Goal: Information Seeking & Learning: Learn about a topic

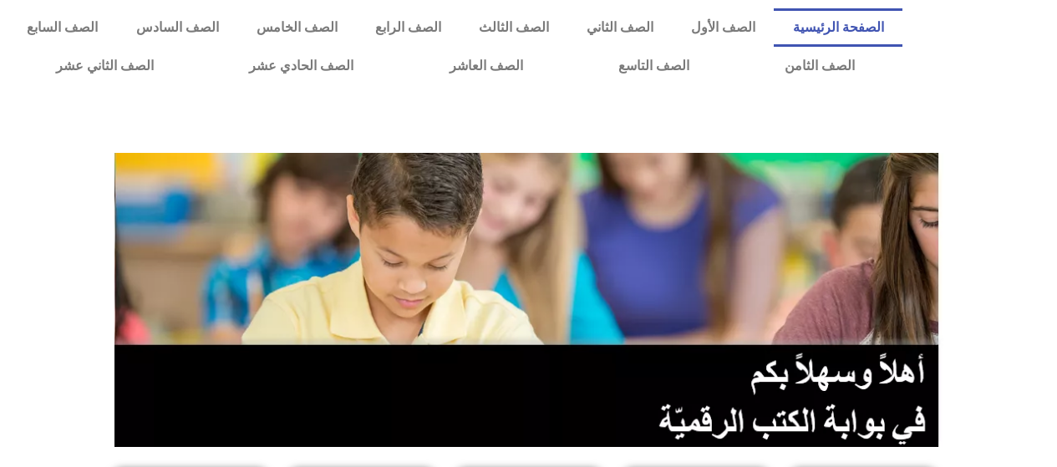
click at [688, 241] on img at bounding box center [528, 300] width 829 height 294
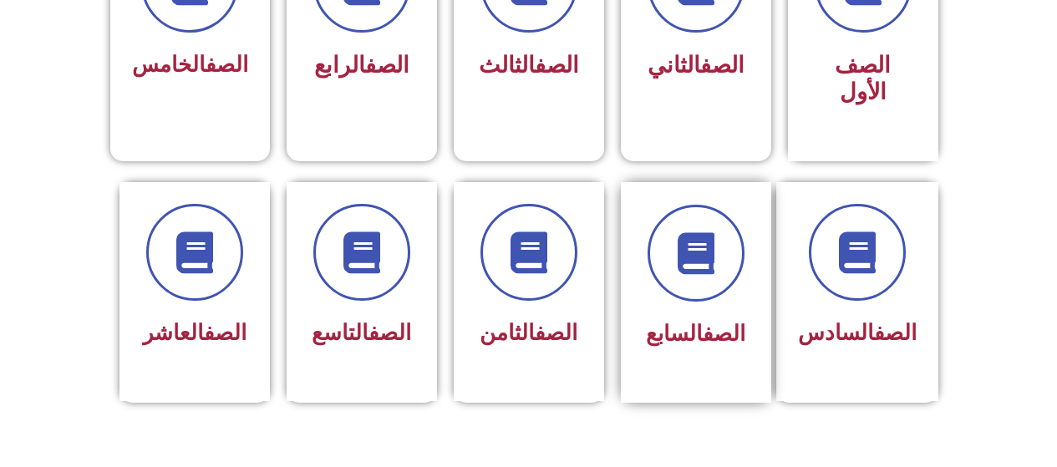
scroll to position [585, 0]
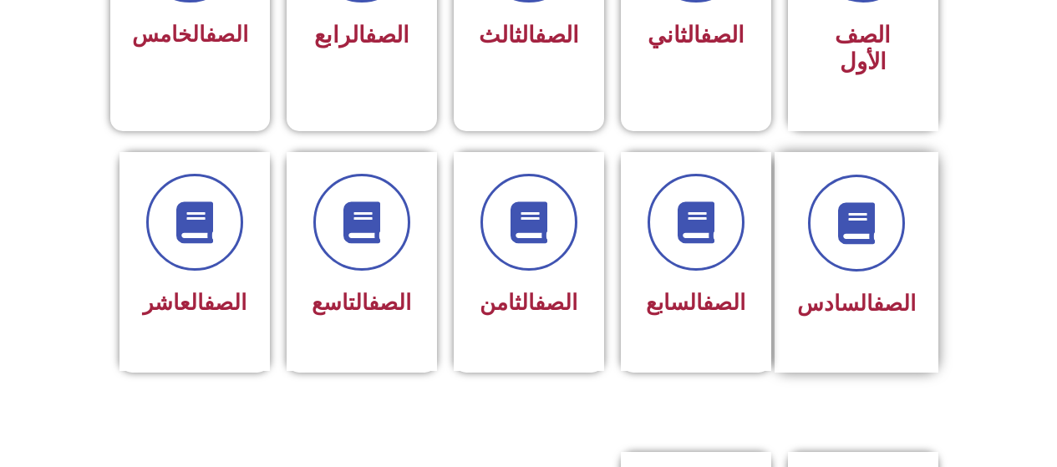
click at [815, 252] on div "الصف السادس" at bounding box center [856, 250] width 119 height 150
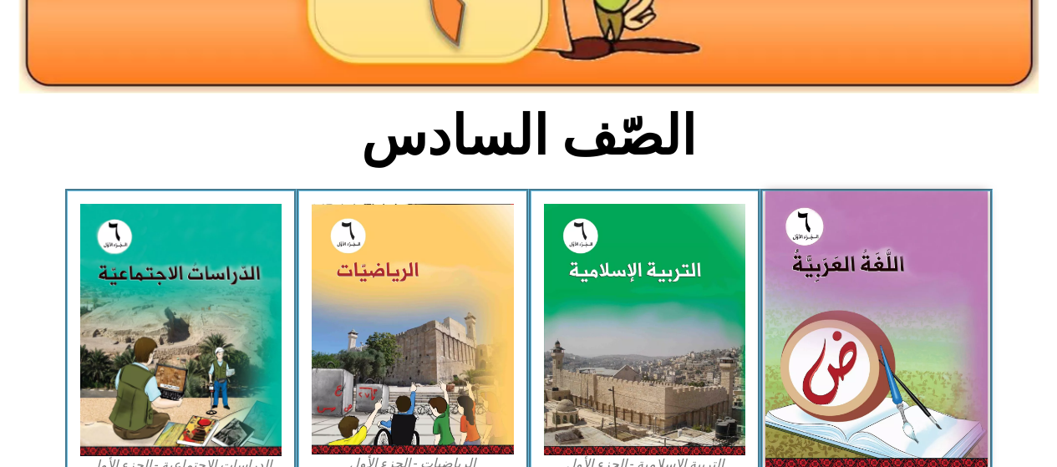
scroll to position [334, 0]
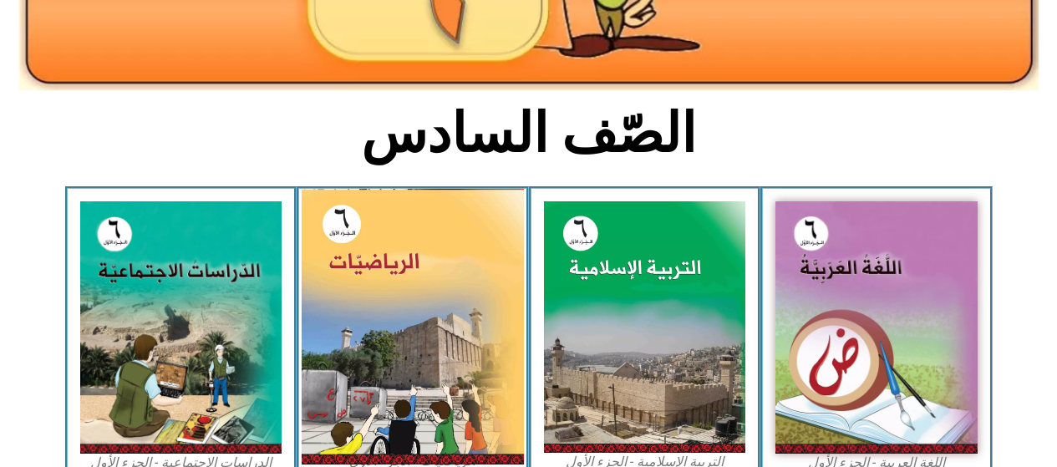
click at [423, 325] on img at bounding box center [413, 327] width 222 height 276
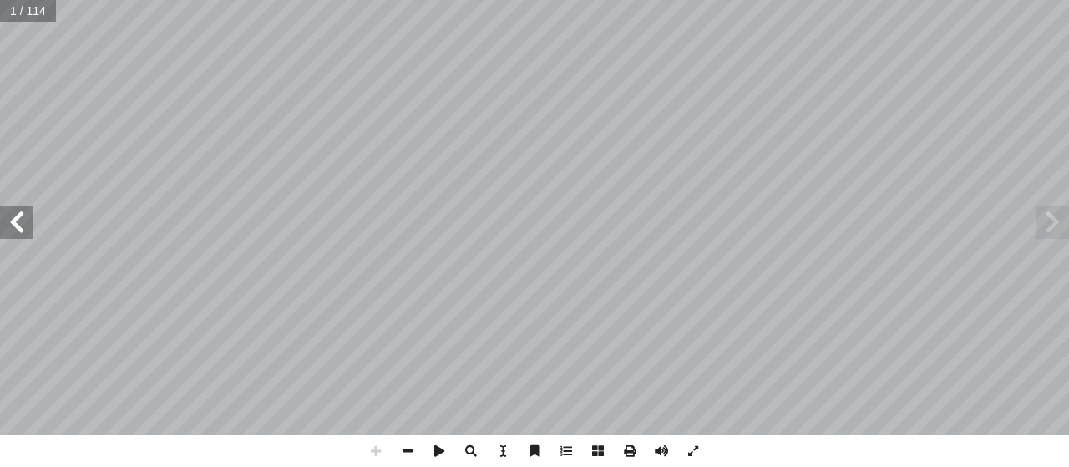
click at [13, 212] on span at bounding box center [16, 222] width 33 height 33
click at [21, 213] on span at bounding box center [16, 222] width 33 height 33
click at [21, 214] on span at bounding box center [16, 222] width 33 height 33
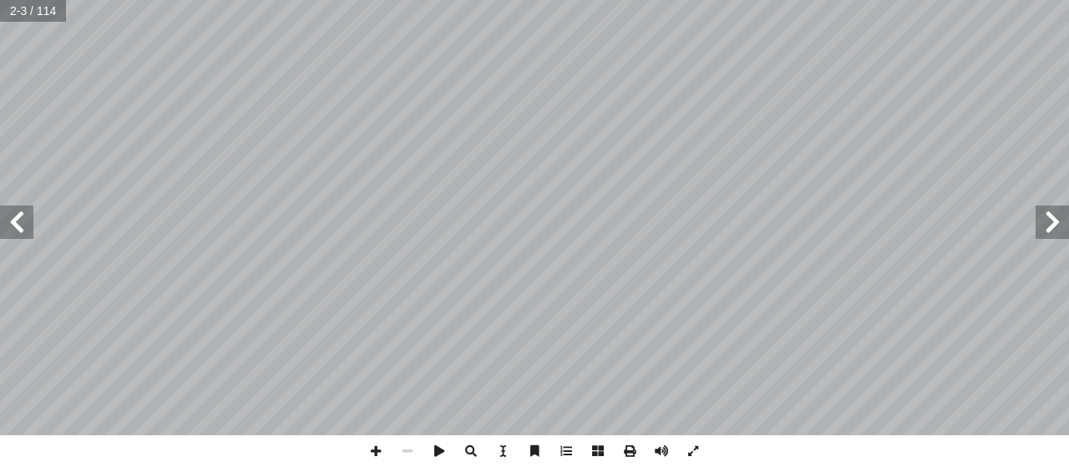
click at [21, 214] on span at bounding box center [16, 222] width 33 height 33
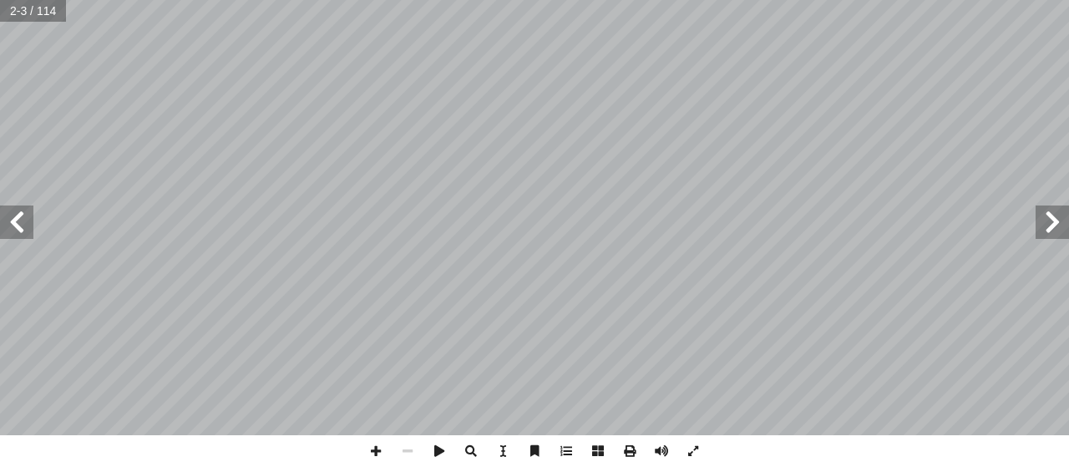
click at [21, 214] on span at bounding box center [16, 222] width 33 height 33
click at [20, 215] on span at bounding box center [16, 222] width 33 height 33
click at [698, 440] on span at bounding box center [694, 451] width 32 height 32
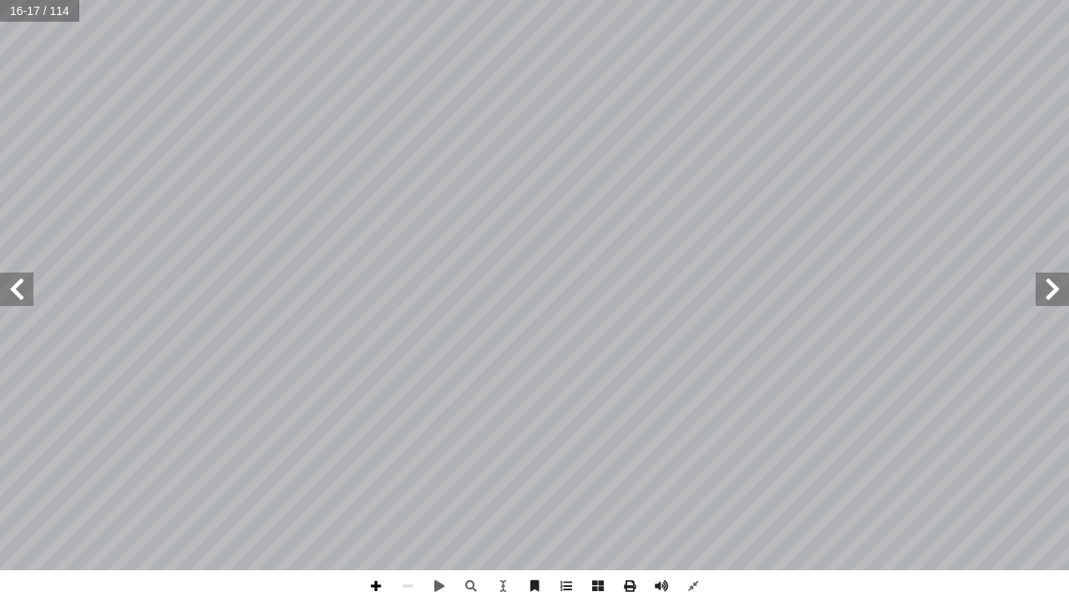
click at [368, 466] on span at bounding box center [376, 586] width 32 height 32
click at [382, 466] on span at bounding box center [376, 586] width 32 height 32
click at [27, 297] on span at bounding box center [16, 288] width 33 height 33
